Goal: Task Accomplishment & Management: Use online tool/utility

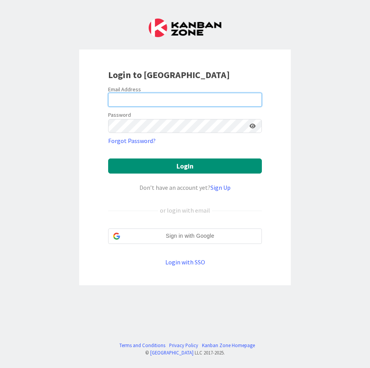
click at [184, 97] on input "email" at bounding box center [185, 100] width 154 height 14
type input "[EMAIL_ADDRESS][DOMAIN_NAME]"
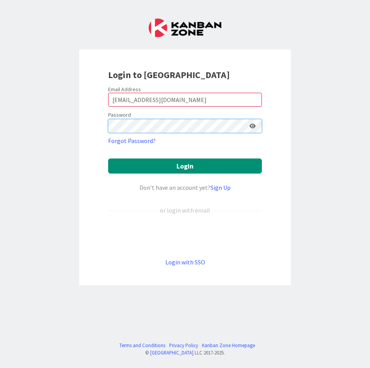
click at [108, 159] on button "Login" at bounding box center [185, 166] width 154 height 15
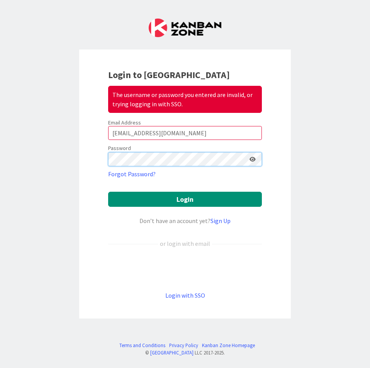
click at [108, 192] on button "Login" at bounding box center [185, 199] width 154 height 15
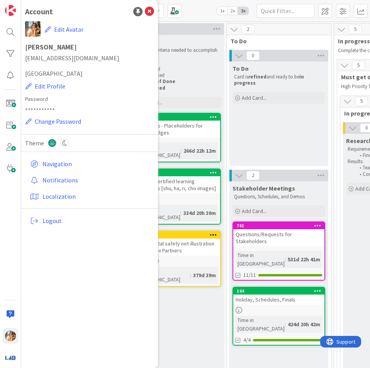
click at [151, 14] on icon at bounding box center [149, 11] width 9 height 9
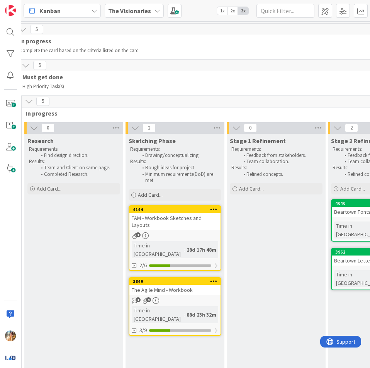
scroll to position [0, 265]
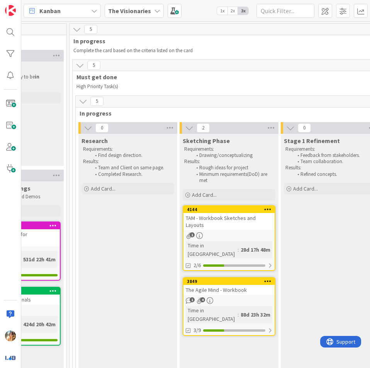
click at [250, 285] on div "The Agile Mind - Workbook" at bounding box center [229, 290] width 91 height 10
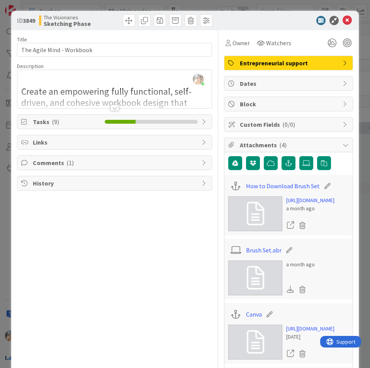
click at [249, 322] on div "Canva" at bounding box center [289, 314] width 121 height 15
click at [249, 319] on link "Canva" at bounding box center [254, 314] width 16 height 9
